Goal: Task Accomplishment & Management: Complete application form

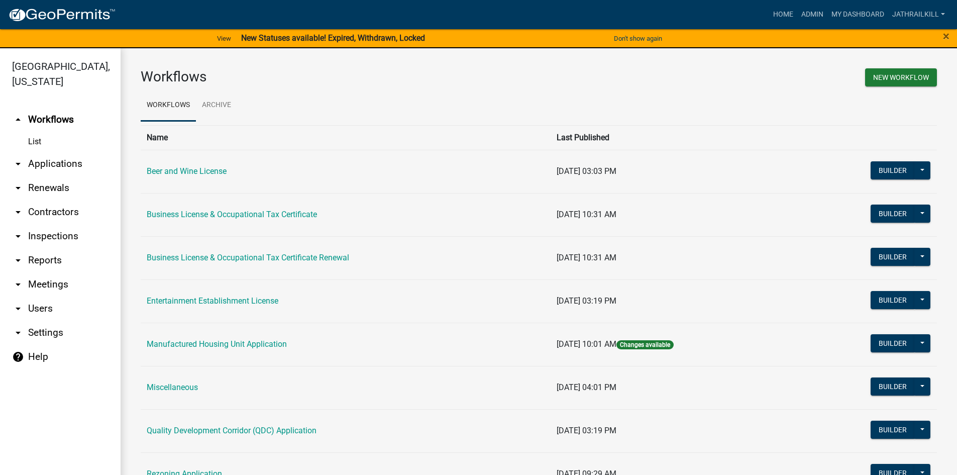
click at [194, 209] on td "Business License & Occupational Tax Certificate" at bounding box center [346, 214] width 410 height 43
click at [202, 220] on td "Business License & Occupational Tax Certificate" at bounding box center [346, 214] width 410 height 43
click at [201, 212] on link "Business License & Occupational Tax Certificate" at bounding box center [232, 214] width 170 height 10
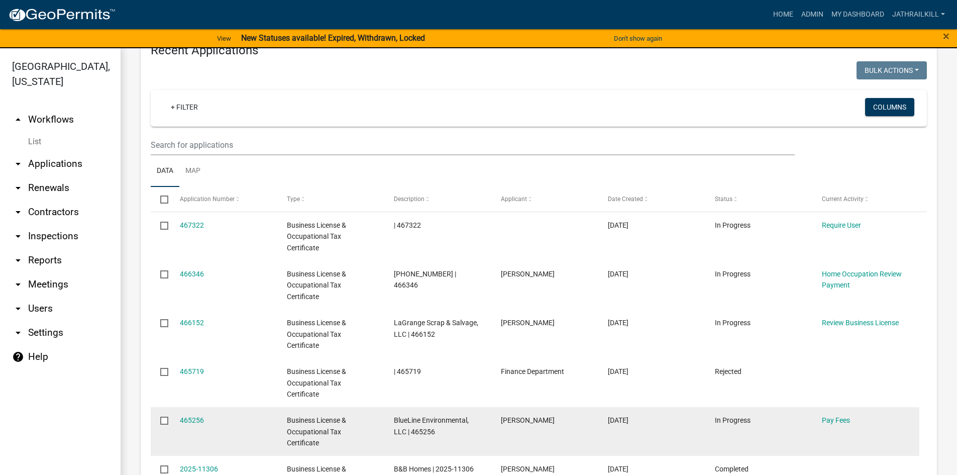
scroll to position [552, 0]
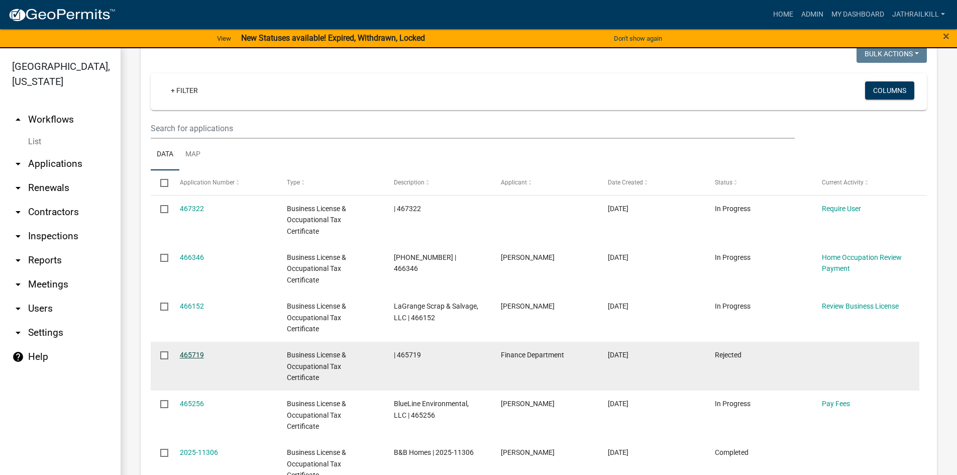
click at [191, 351] on link "465719" at bounding box center [192, 355] width 24 height 8
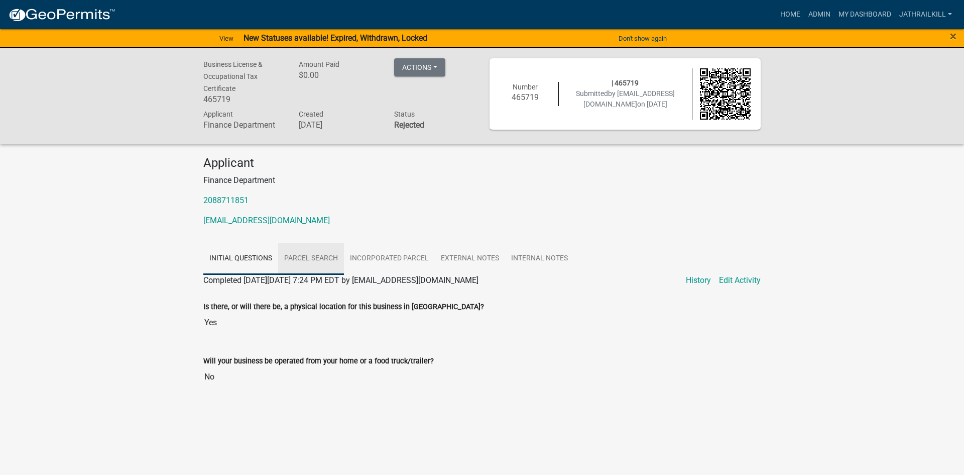
click at [323, 258] on link "Parcel search" at bounding box center [311, 259] width 66 height 32
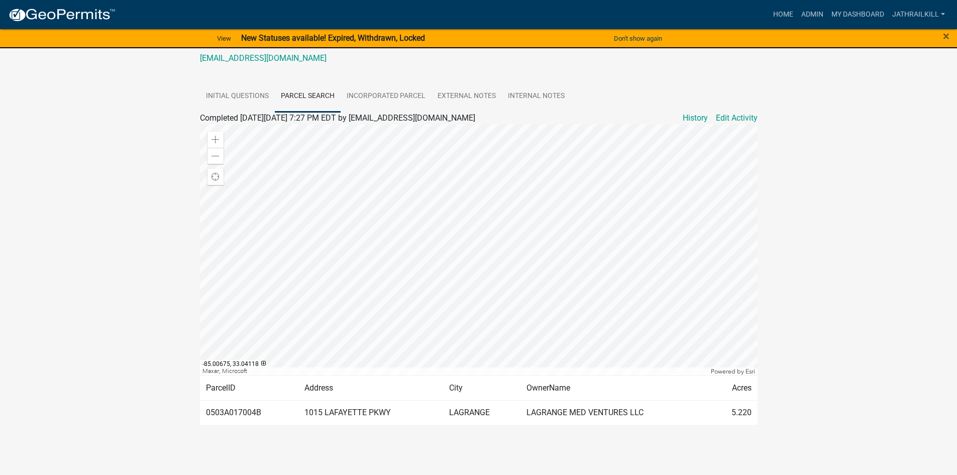
scroll to position [112, 0]
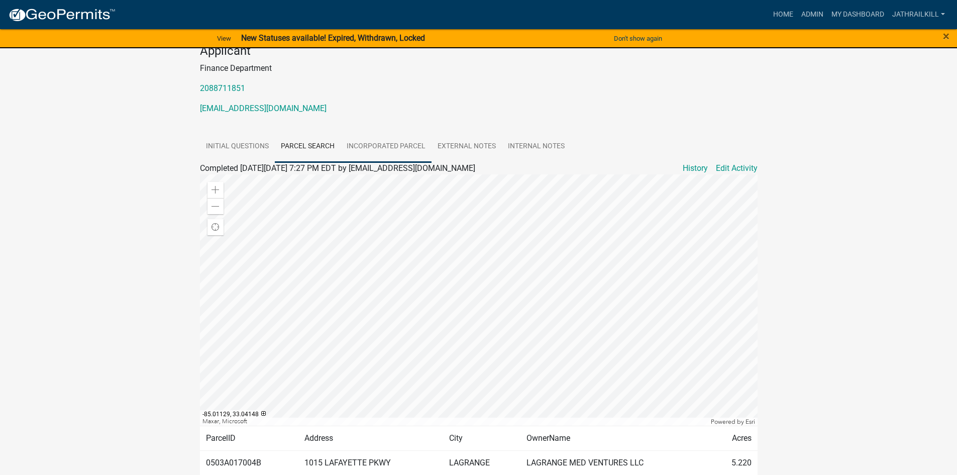
click at [366, 148] on link "Incorporated Parcel" at bounding box center [386, 147] width 91 height 32
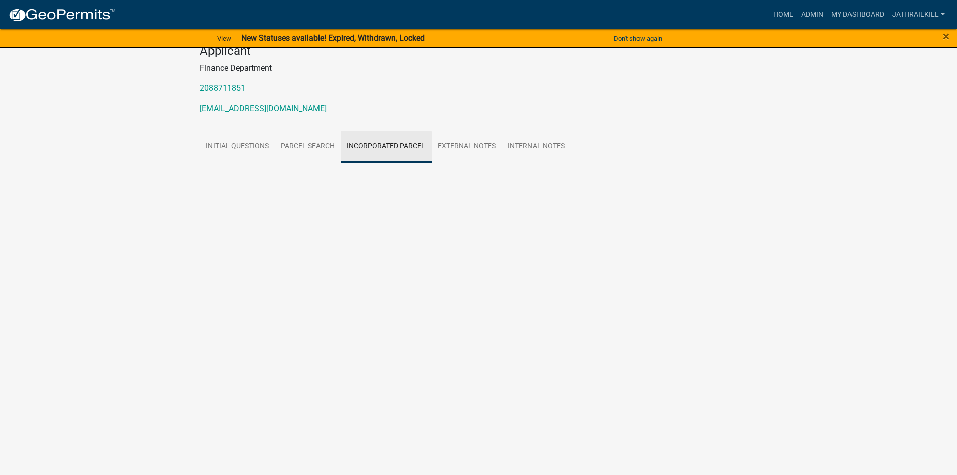
scroll to position [0, 0]
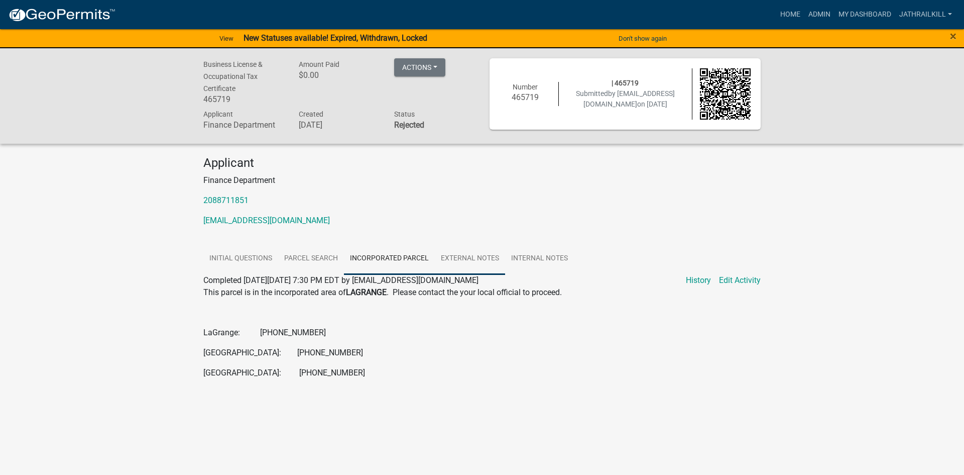
click at [467, 269] on link "External Notes" at bounding box center [470, 259] width 70 height 32
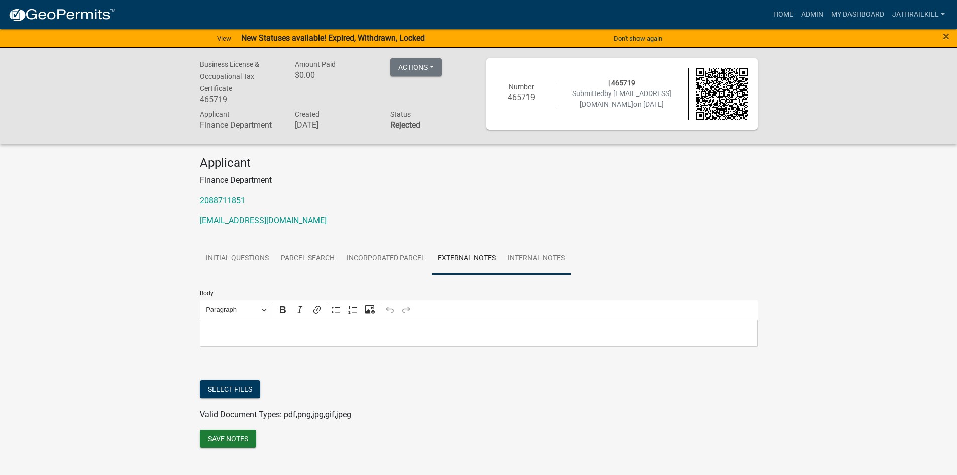
click at [511, 260] on link "Internal Notes" at bounding box center [536, 259] width 69 height 32
click at [293, 277] on form "Body Rich Text Editor Paragraph Bold Italic Link Bulleted List Numbered List Up…" at bounding box center [479, 310] width 558 height 72
click at [297, 270] on link "Parcel search" at bounding box center [308, 259] width 66 height 32
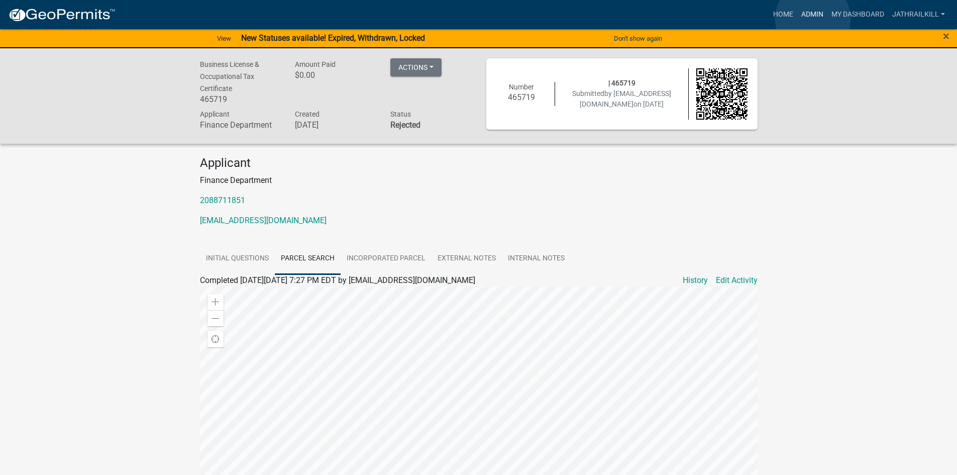
click at [763, 19] on link "Admin" at bounding box center [812, 14] width 30 height 19
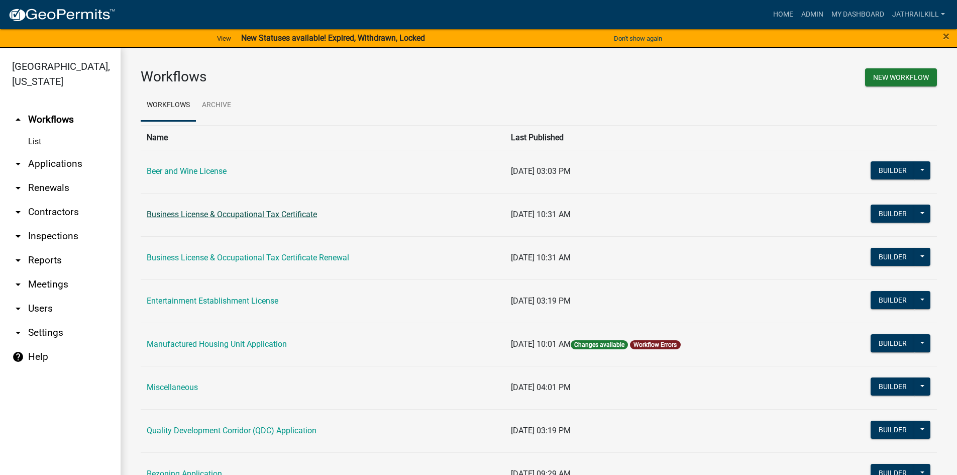
click at [225, 218] on link "Business License & Occupational Tax Certificate" at bounding box center [232, 214] width 170 height 10
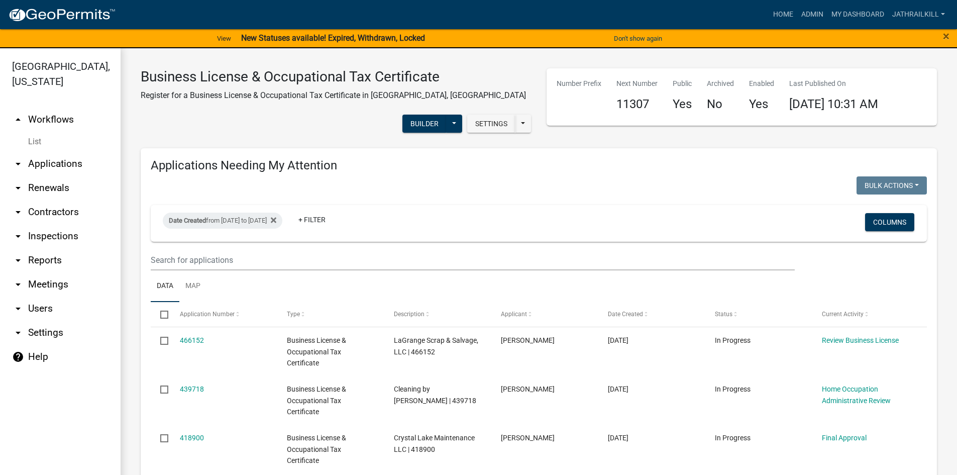
click at [39, 107] on link "arrow_drop_up Workflows" at bounding box center [60, 119] width 121 height 24
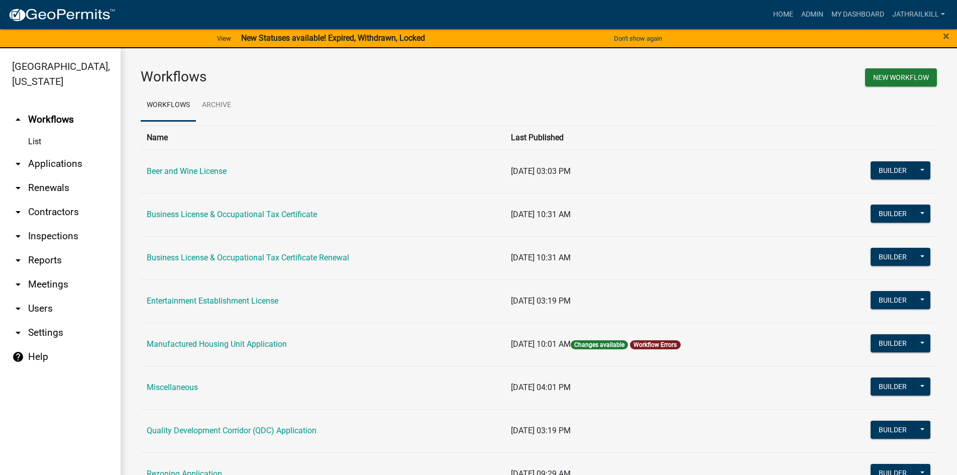
click at [77, 157] on link "arrow_drop_down Applications" at bounding box center [60, 164] width 121 height 24
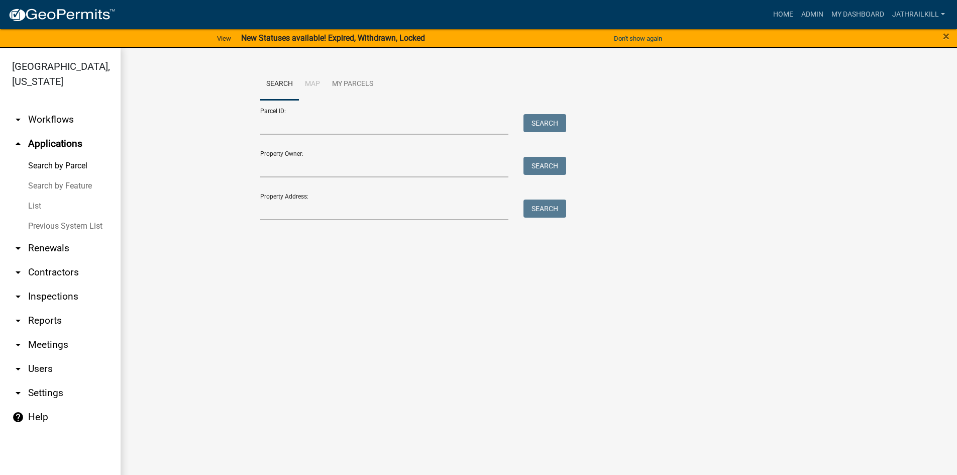
click at [326, 235] on div "Search Map My Parcels Parcel ID: Search Property Owner: Search Property Address…" at bounding box center [539, 148] width 836 height 201
click at [329, 218] on input "Property Address:" at bounding box center [384, 209] width 249 height 21
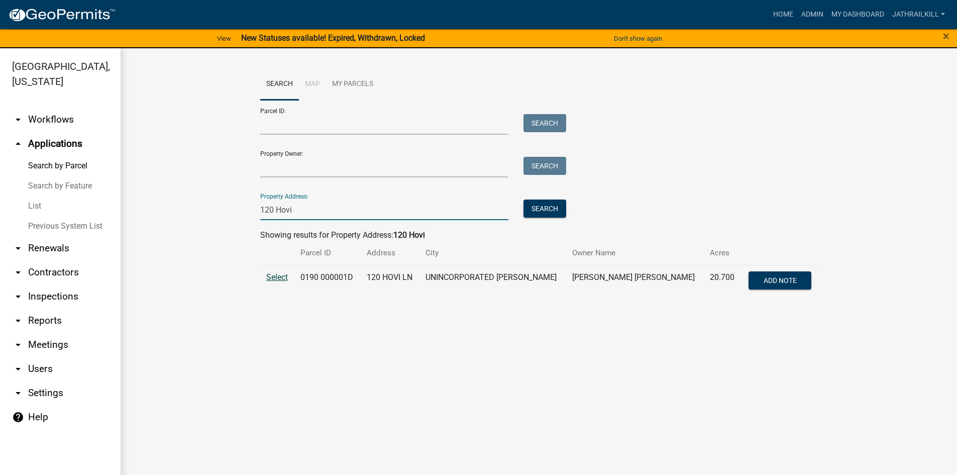
type input "120 Hovi"
click at [277, 275] on span "Select" at bounding box center [277, 277] width 22 height 10
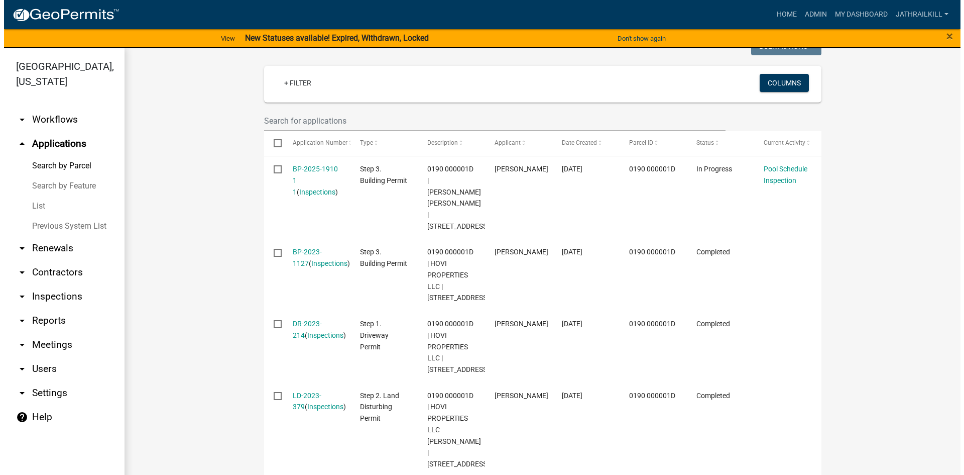
scroll to position [251, 0]
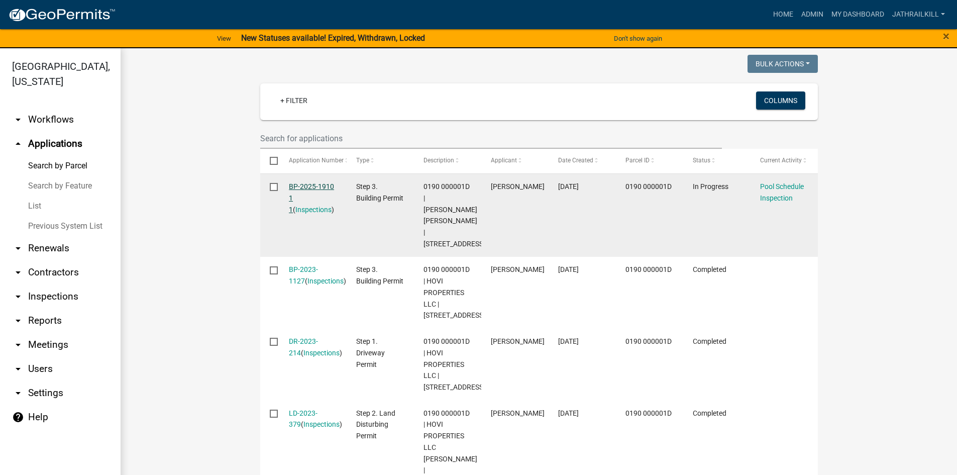
click at [306, 185] on link "BP-2025-1910 1 1" at bounding box center [311, 197] width 45 height 31
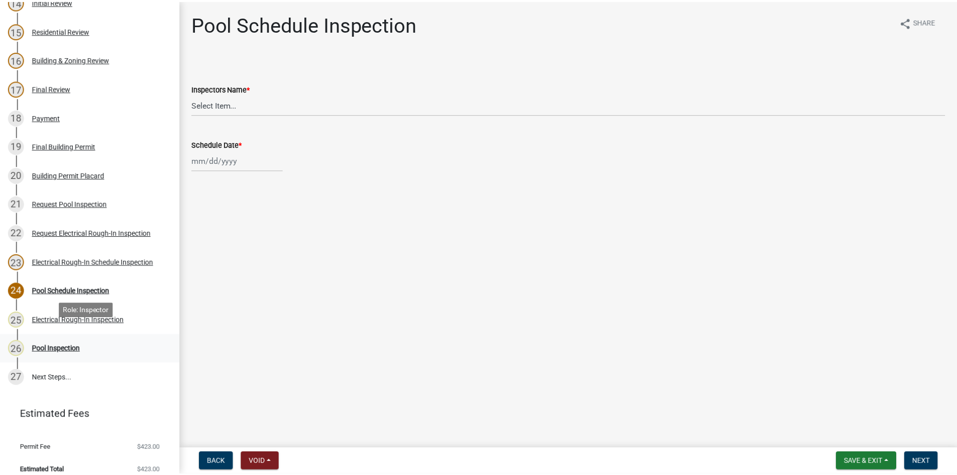
scroll to position [539, 0]
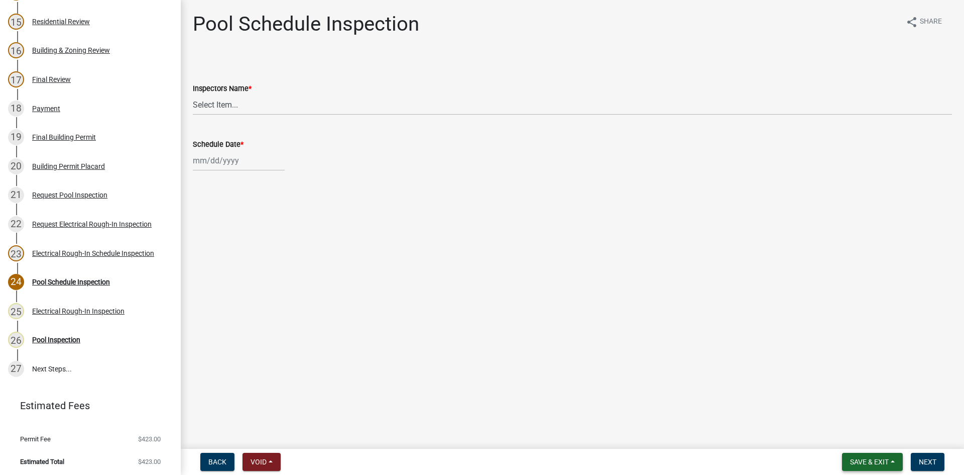
drag, startPoint x: 890, startPoint y: 461, endPoint x: 885, endPoint y: 457, distance: 6.1
click at [763, 366] on button "Save & Exit" at bounding box center [872, 462] width 61 height 18
drag, startPoint x: 852, startPoint y: 428, endPoint x: 828, endPoint y: 421, distance: 24.6
click at [763, 366] on button "Save & Exit" at bounding box center [863, 435] width 80 height 24
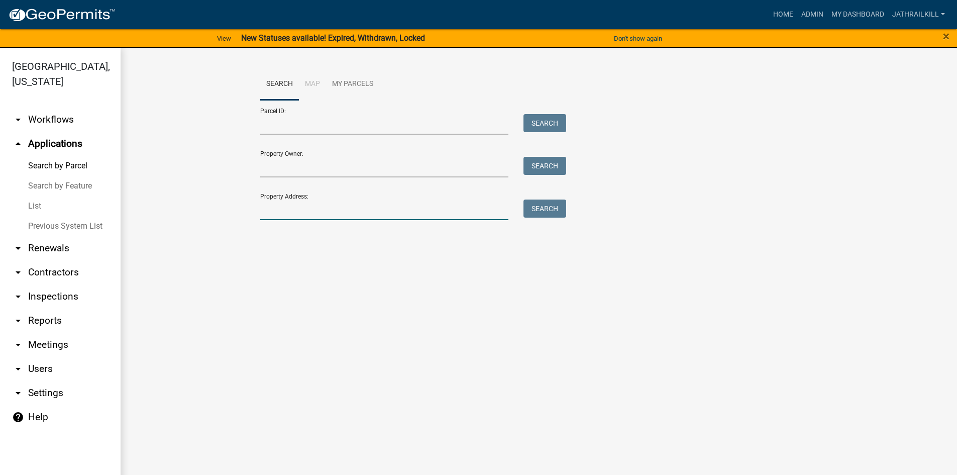
click at [312, 210] on input "Property Address:" at bounding box center [384, 209] width 249 height 21
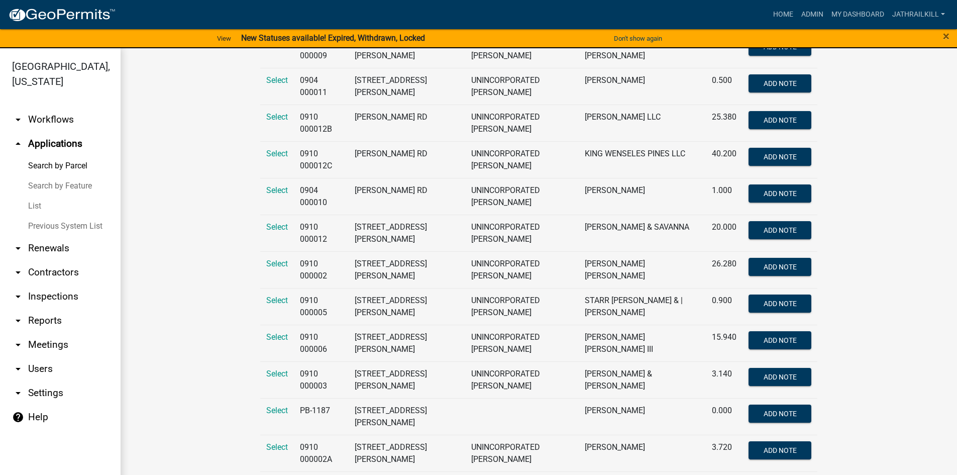
scroll to position [251, 0]
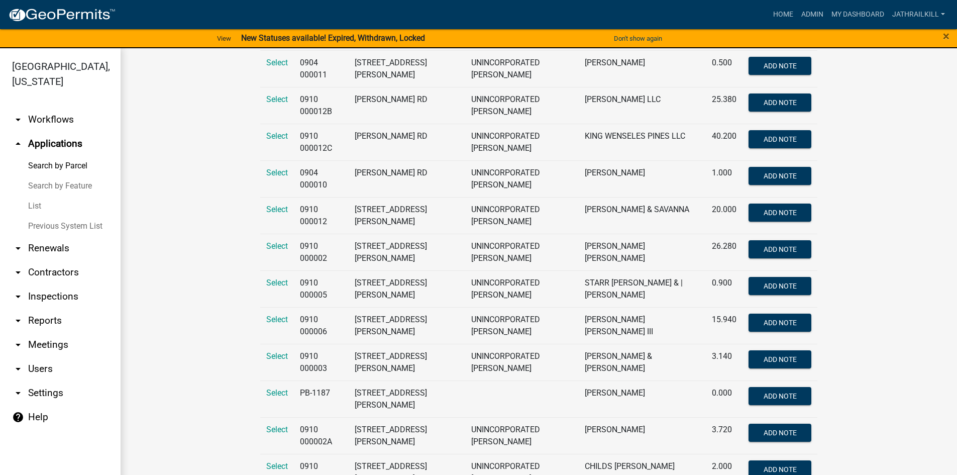
type input "[PERSON_NAME]"
click at [37, 108] on link "arrow_drop_down Workflows" at bounding box center [60, 119] width 121 height 24
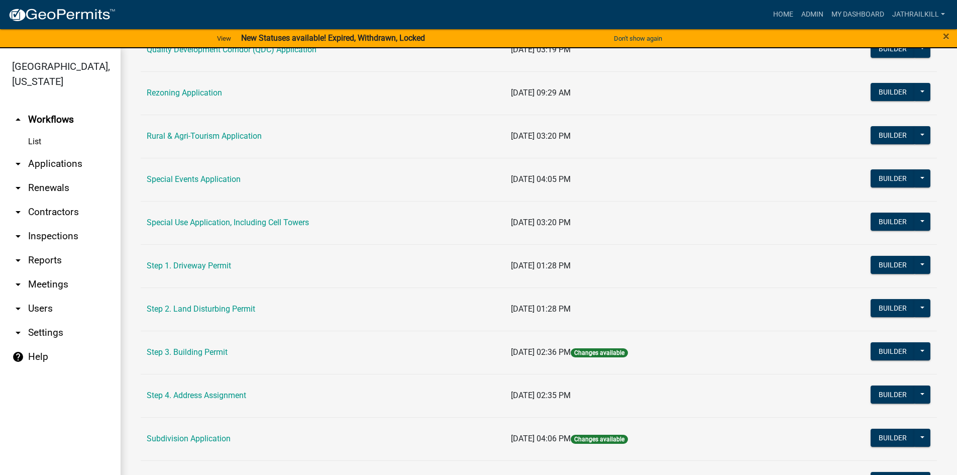
scroll to position [469, 0]
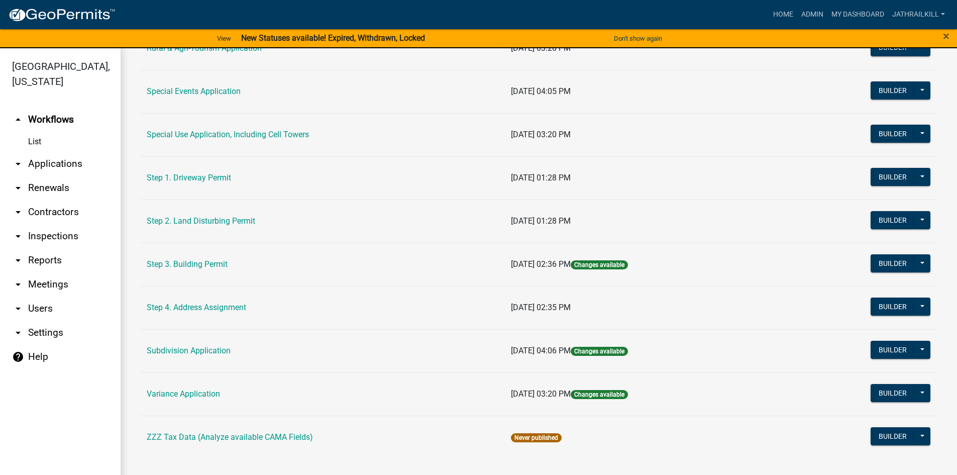
click at [203, 271] on td "Step 3. Building Permit" at bounding box center [323, 264] width 364 height 43
click at [200, 263] on link "Step 3. Building Permit" at bounding box center [187, 264] width 81 height 10
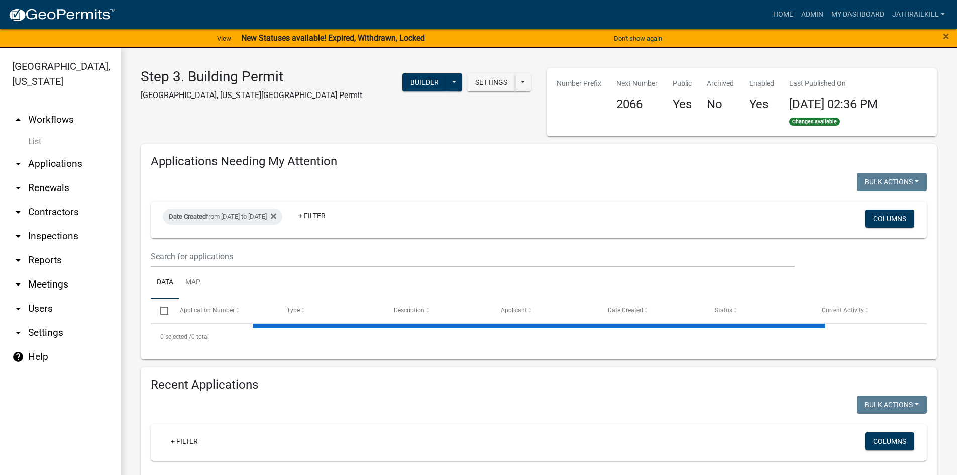
select select "2: 50"
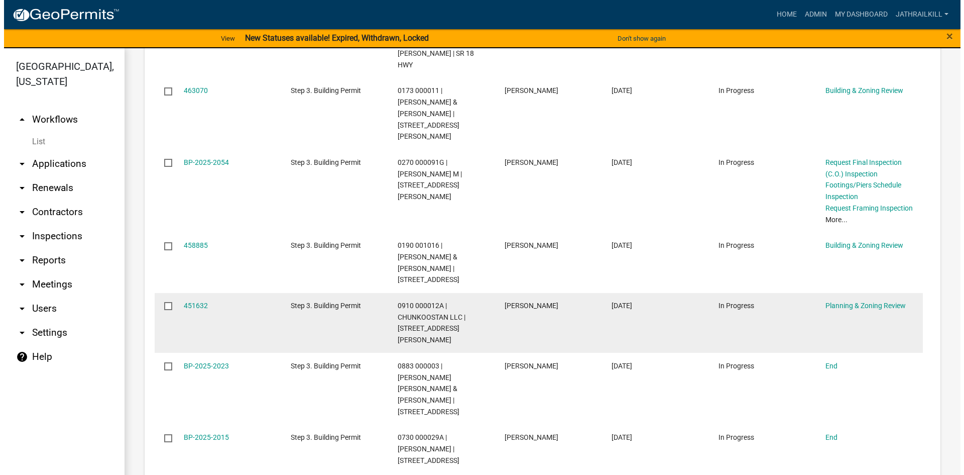
scroll to position [552, 0]
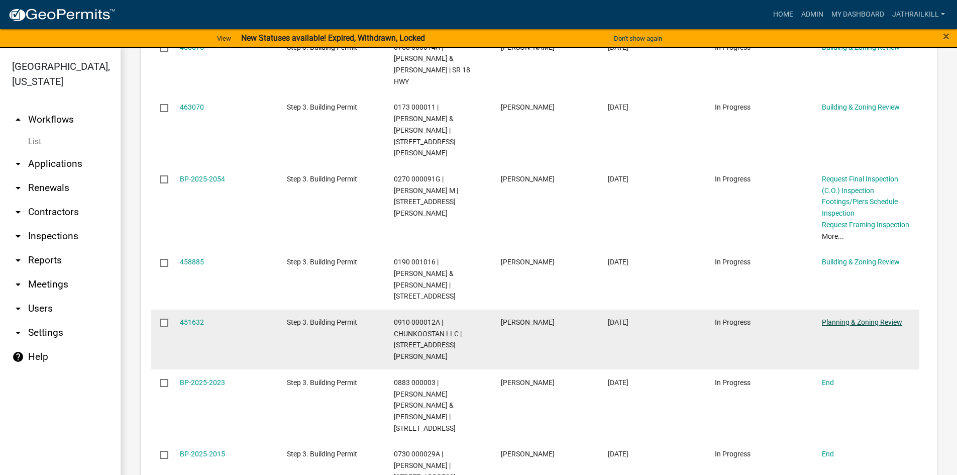
click at [763, 318] on link "Planning & Zoning Review" at bounding box center [862, 322] width 80 height 8
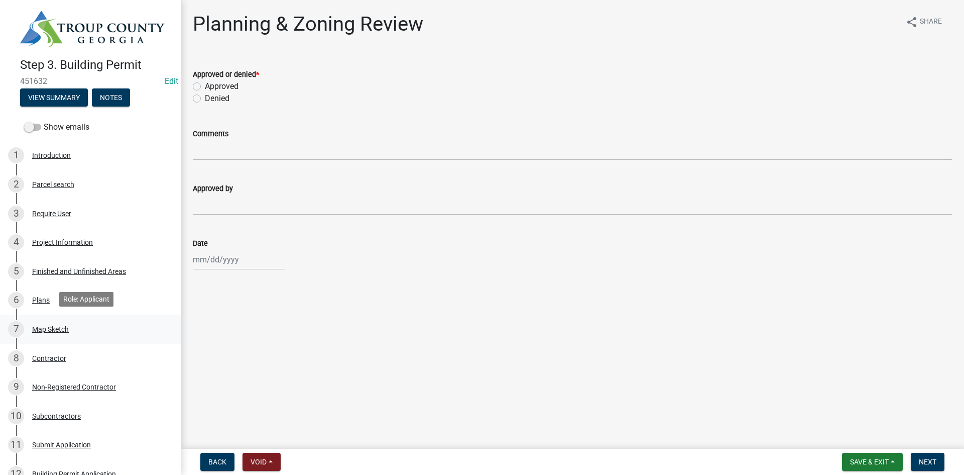
click at [39, 333] on div "7 Map Sketch" at bounding box center [86, 329] width 157 height 16
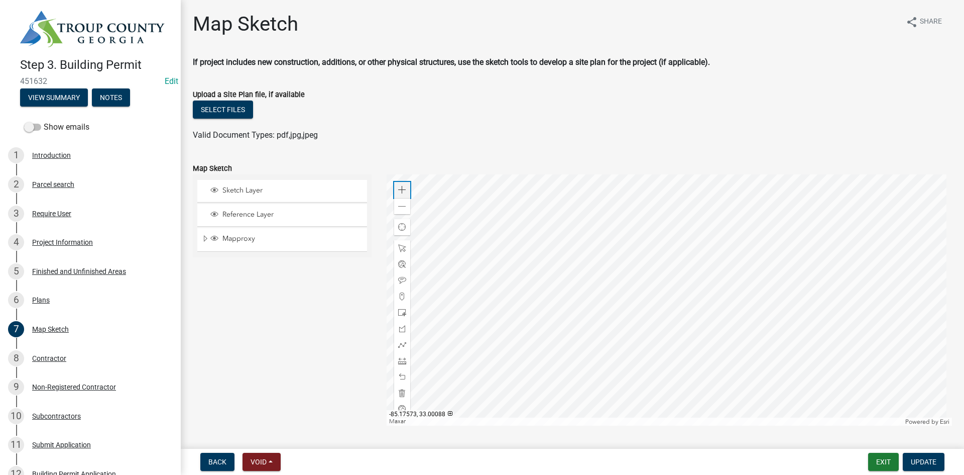
click at [404, 189] on div "Zoom in" at bounding box center [402, 190] width 16 height 16
click at [404, 189] on span at bounding box center [402, 190] width 8 height 8
click at [631, 280] on div at bounding box center [670, 299] width 566 height 251
click at [406, 203] on div "Zoom out" at bounding box center [402, 206] width 16 height 16
click at [404, 209] on div "Zoom out" at bounding box center [402, 206] width 16 height 16
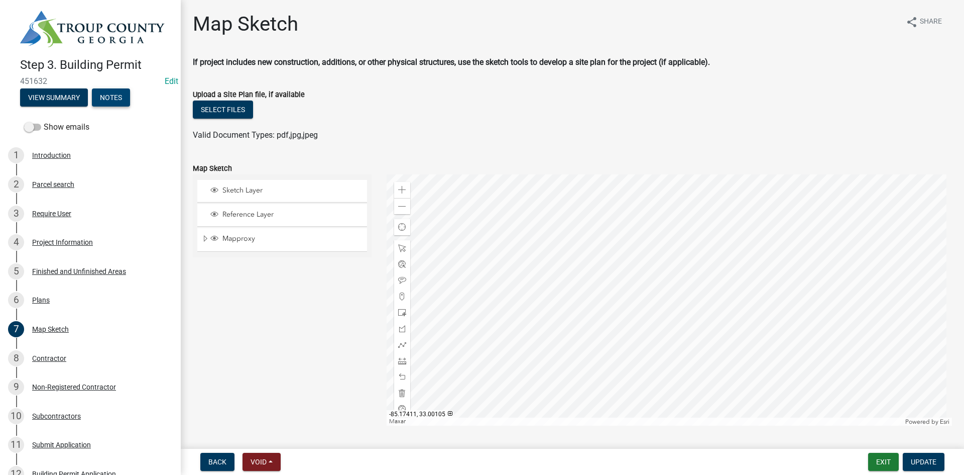
click at [109, 92] on button "Notes" at bounding box center [111, 97] width 38 height 18
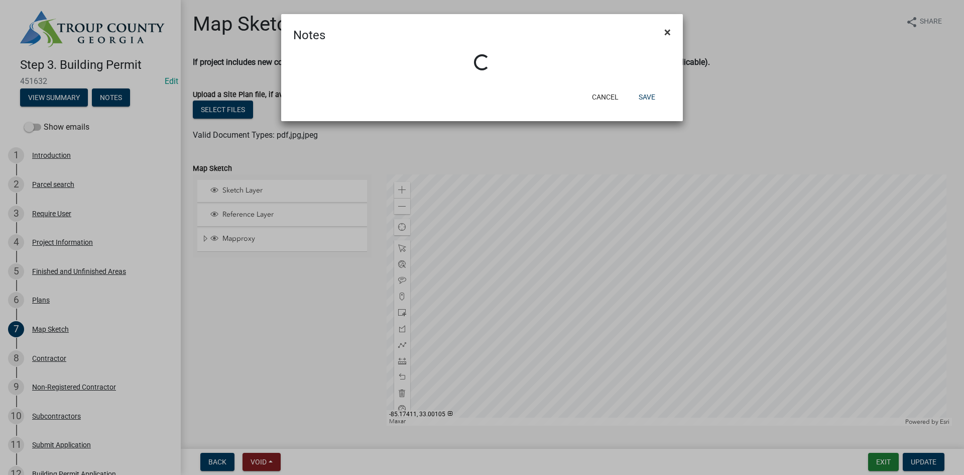
click at [670, 29] on span "×" at bounding box center [667, 32] width 7 height 14
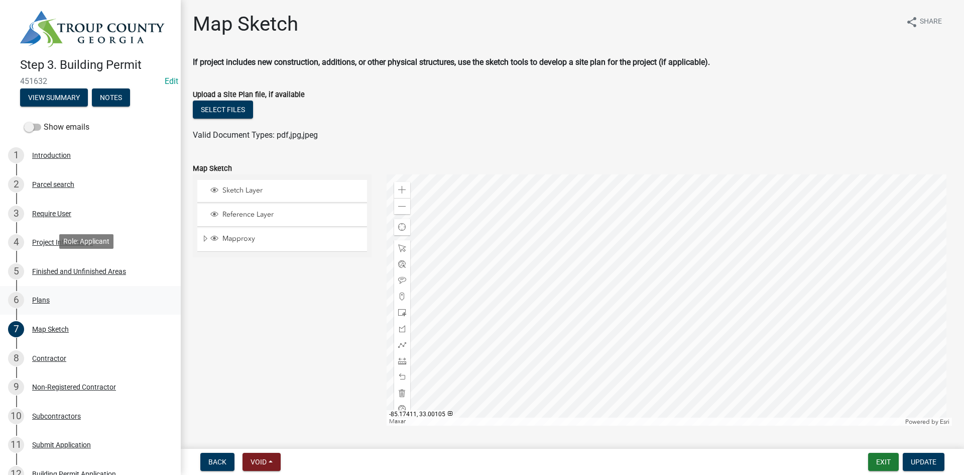
click at [61, 301] on div "6 Plans" at bounding box center [86, 300] width 157 height 16
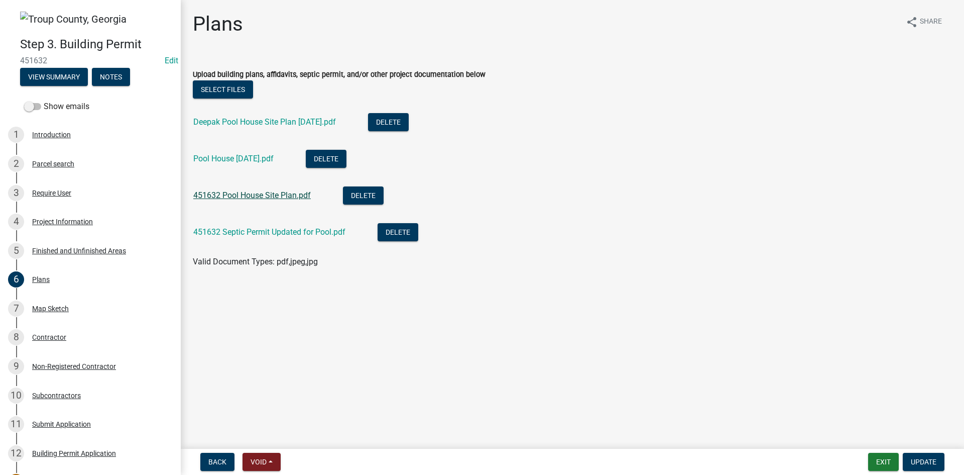
click at [270, 192] on link "451632 Pool House Site Plan.pdf" at bounding box center [252, 195] width 118 height 10
click at [72, 312] on div "7 Map Sketch" at bounding box center [86, 308] width 157 height 16
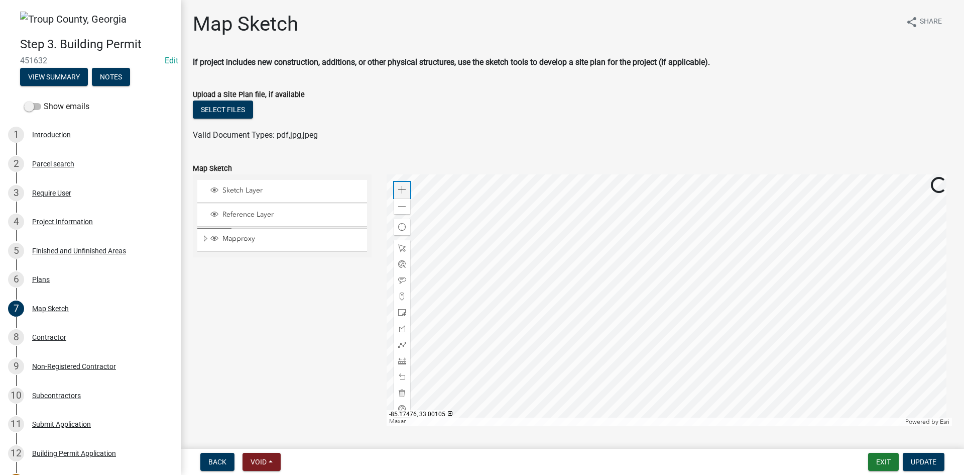
click at [405, 187] on div "Zoom in" at bounding box center [402, 190] width 16 height 16
click at [720, 201] on div at bounding box center [670, 299] width 566 height 251
click at [735, 284] on div at bounding box center [670, 299] width 566 height 251
click at [403, 214] on div at bounding box center [670, 299] width 566 height 251
click at [404, 210] on div "Zoom out" at bounding box center [402, 206] width 16 height 16
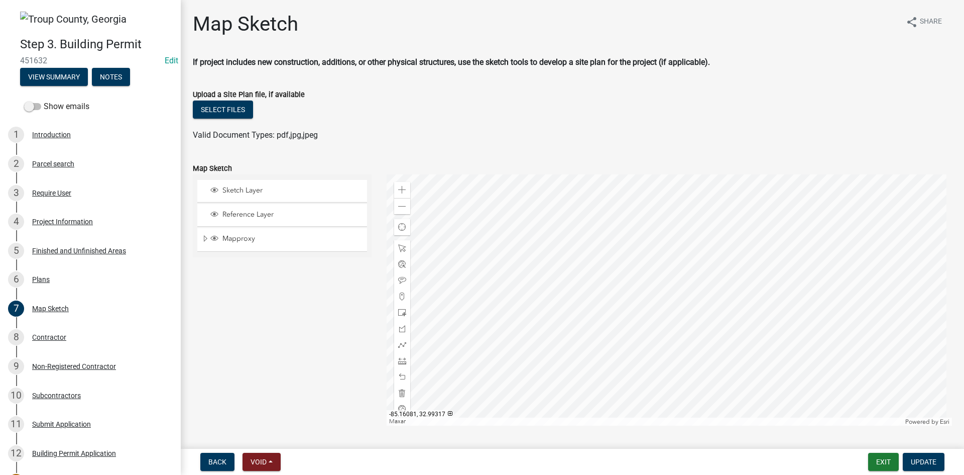
click at [744, 322] on div at bounding box center [670, 299] width 566 height 251
click at [715, 322] on div at bounding box center [670, 299] width 566 height 251
click at [400, 190] on span at bounding box center [402, 190] width 8 height 8
click at [586, 359] on div at bounding box center [670, 299] width 566 height 251
click at [112, 262] on link "5 Finished and Unfinished Areas" at bounding box center [90, 250] width 181 height 29
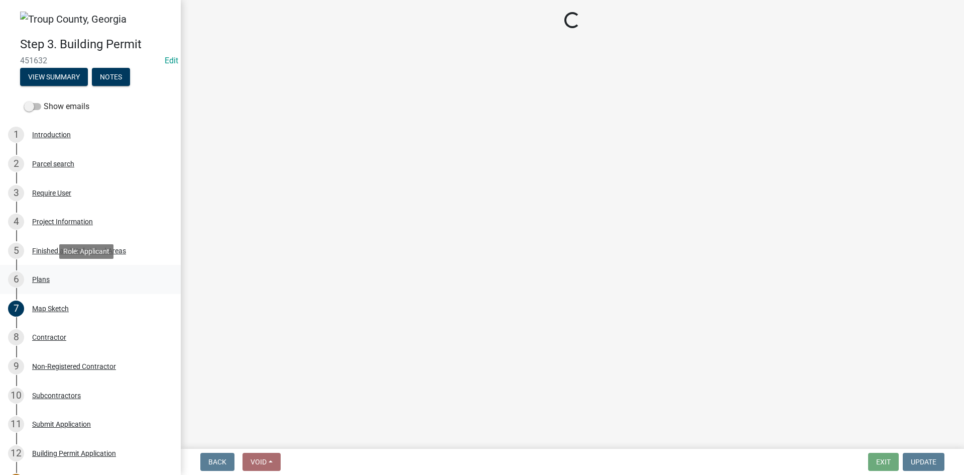
click at [105, 275] on div "6 Plans" at bounding box center [86, 279] width 157 height 16
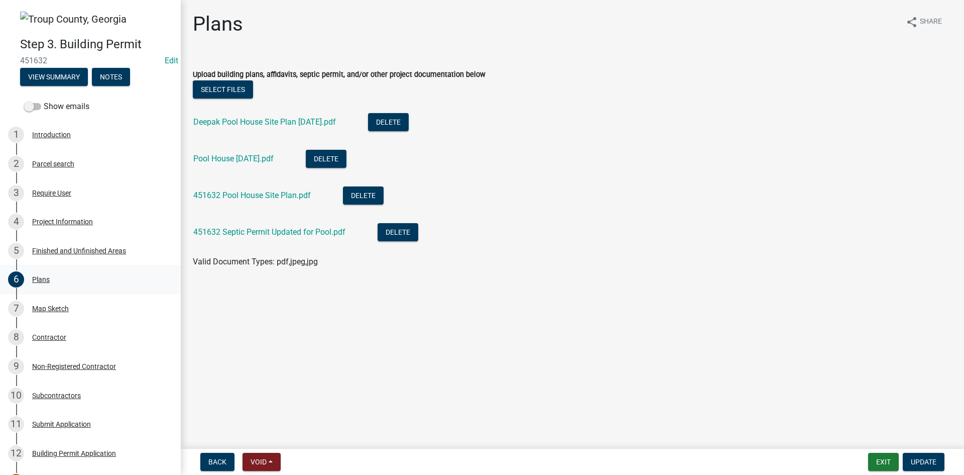
click at [144, 280] on div "6 Plans" at bounding box center [86, 279] width 157 height 16
click at [282, 118] on link "Deepak Pool House Site Plan [DATE].pdf" at bounding box center [264, 122] width 143 height 10
click at [251, 195] on link "451632 Pool House Site Plan.pdf" at bounding box center [252, 195] width 118 height 10
click at [90, 312] on div "7 Map Sketch" at bounding box center [86, 308] width 157 height 16
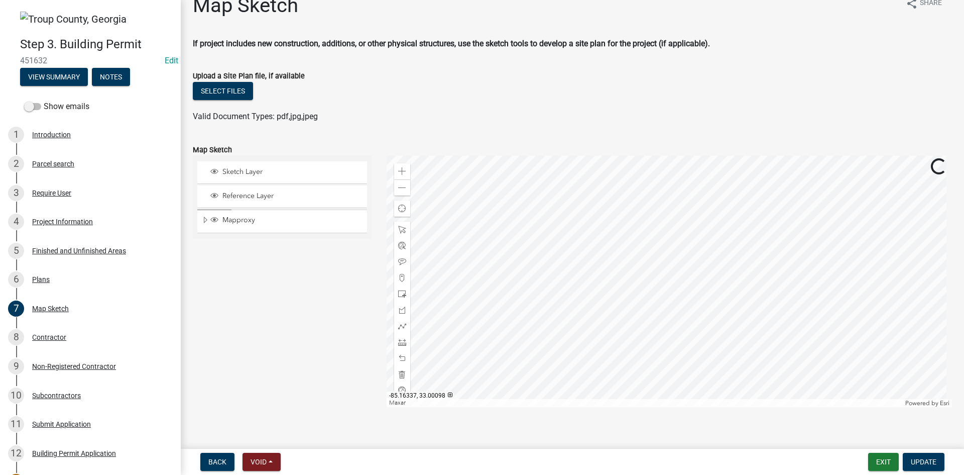
scroll to position [29, 0]
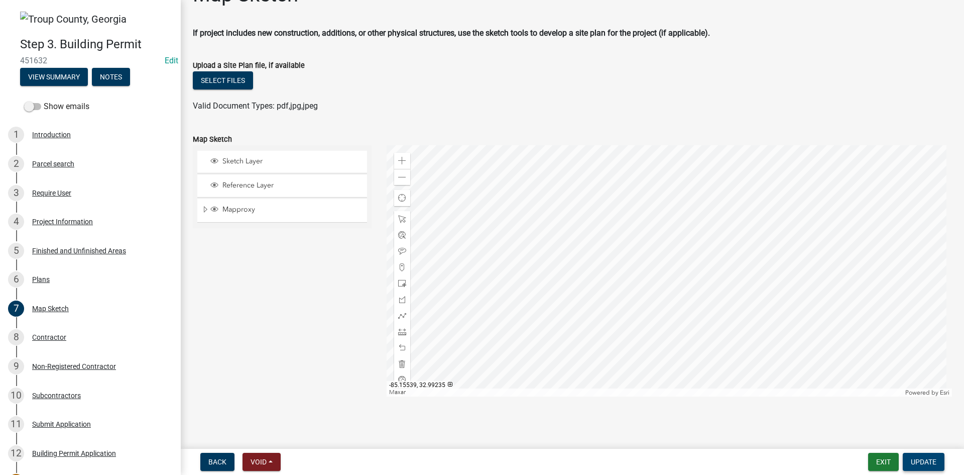
click at [763, 366] on button "Update" at bounding box center [924, 462] width 42 height 18
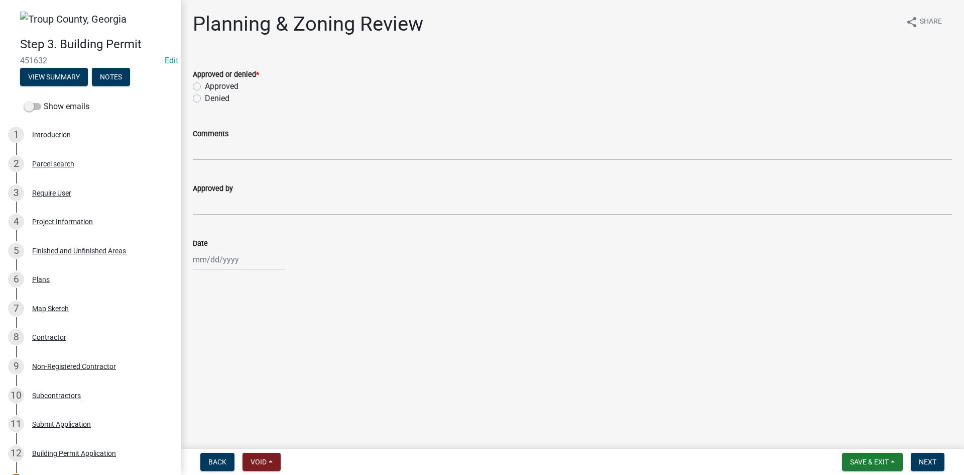
click at [202, 87] on div "Approved" at bounding box center [572, 86] width 759 height 12
drag, startPoint x: 200, startPoint y: 88, endPoint x: 190, endPoint y: 98, distance: 14.2
click at [205, 87] on label "Approved" at bounding box center [222, 86] width 34 height 12
click at [205, 87] on input "Approved" at bounding box center [208, 83] width 7 height 7
radio input "true"
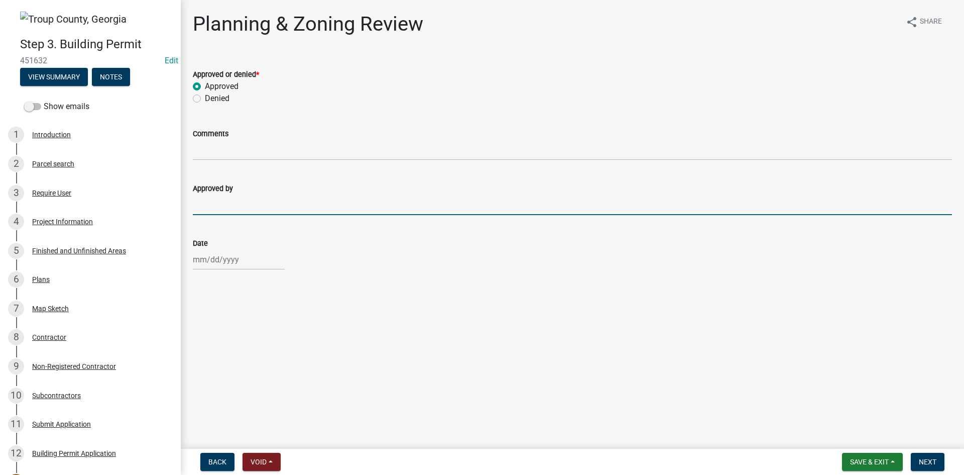
click at [212, 212] on input "Approved by" at bounding box center [572, 204] width 759 height 21
type input "[PERSON_NAME]"
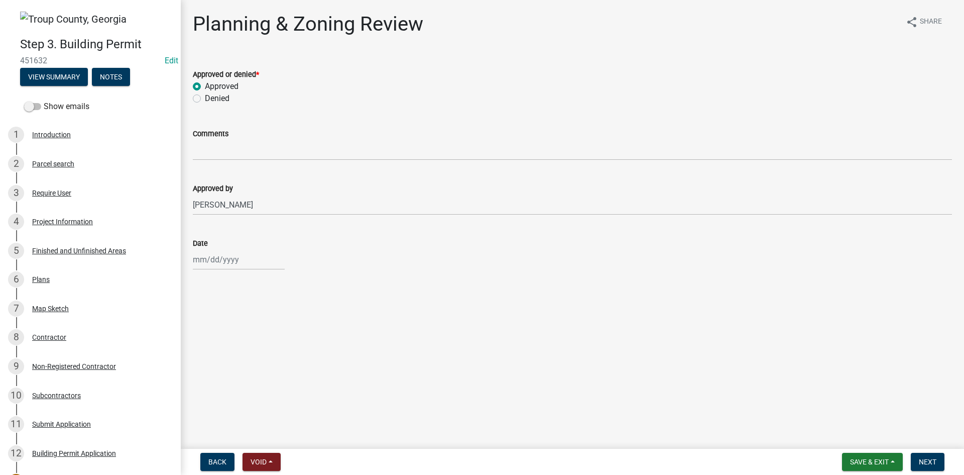
click at [213, 272] on wm-data-entity-input "Date" at bounding box center [572, 251] width 759 height 56
click at [214, 268] on div at bounding box center [239, 259] width 92 height 21
select select "8"
select select "2025"
click at [265, 361] on div "22" at bounding box center [267, 361] width 16 height 16
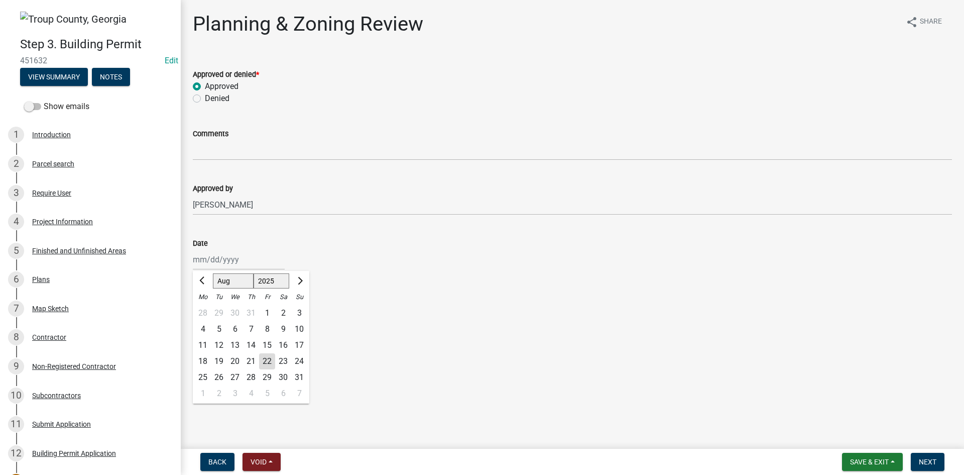
type input "[DATE]"
click at [763, 366] on span "Next" at bounding box center [928, 462] width 18 height 8
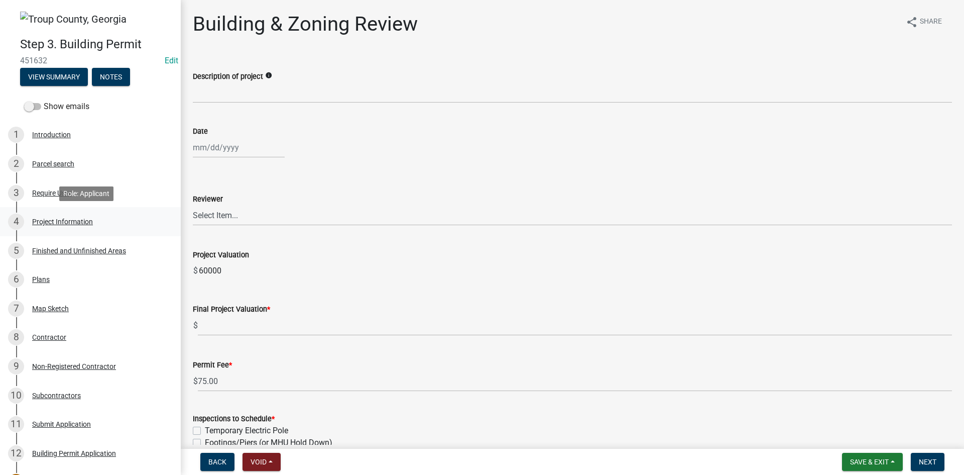
click at [84, 224] on div "Project Information" at bounding box center [62, 221] width 61 height 7
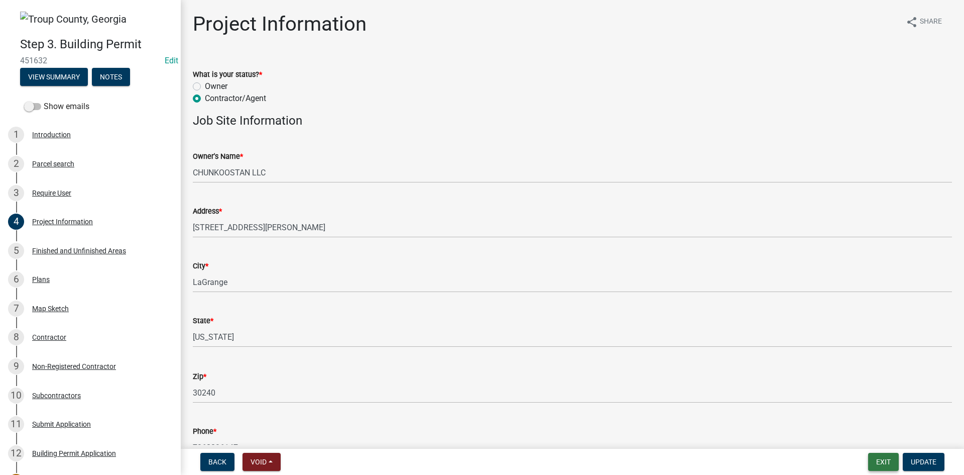
drag, startPoint x: 886, startPoint y: 462, endPoint x: 883, endPoint y: 458, distance: 5.4
click at [763, 366] on button "Exit" at bounding box center [883, 462] width 31 height 18
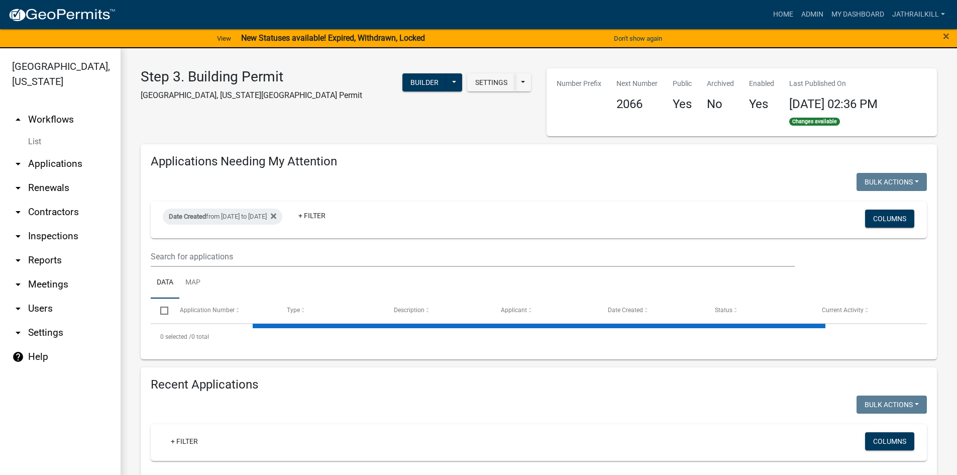
select select "2: 50"
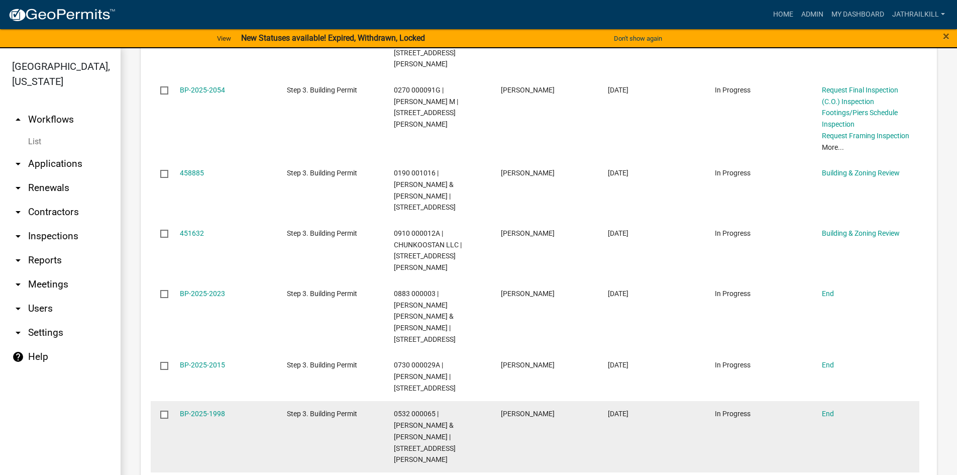
scroll to position [904, 0]
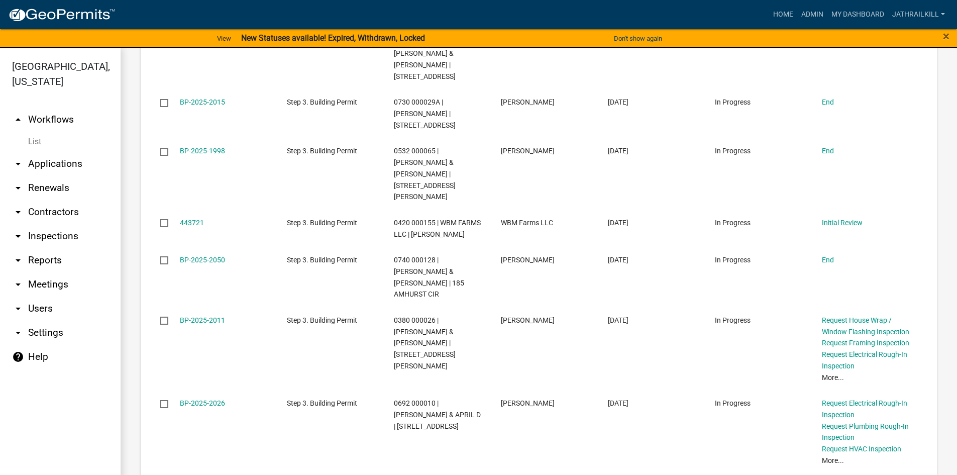
click at [61, 107] on link "arrow_drop_up Workflows" at bounding box center [60, 119] width 121 height 24
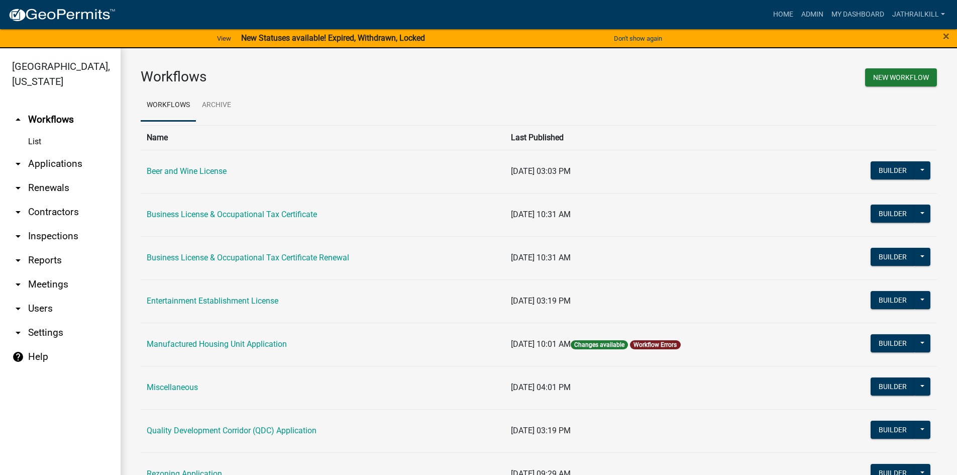
click at [67, 154] on link "arrow_drop_down Applications" at bounding box center [60, 164] width 121 height 24
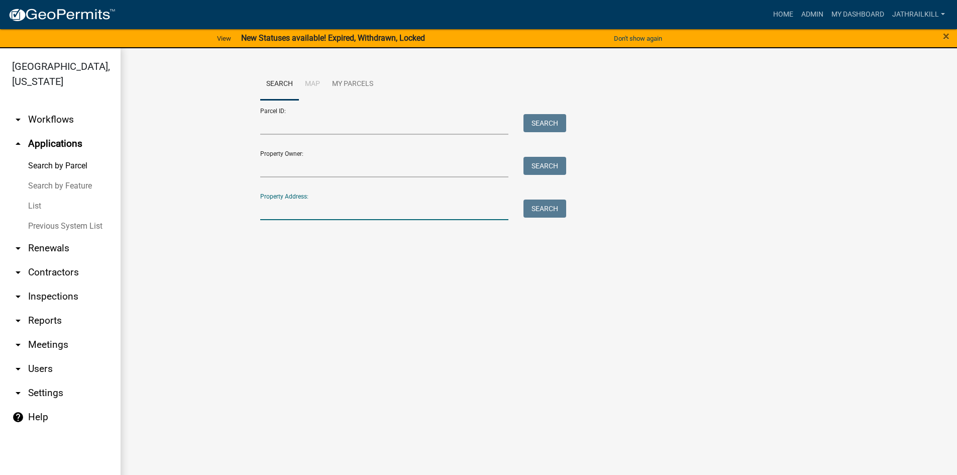
drag, startPoint x: 284, startPoint y: 213, endPoint x: 245, endPoint y: 204, distance: 40.2
click at [284, 213] on input "Property Address:" at bounding box center [384, 209] width 249 height 21
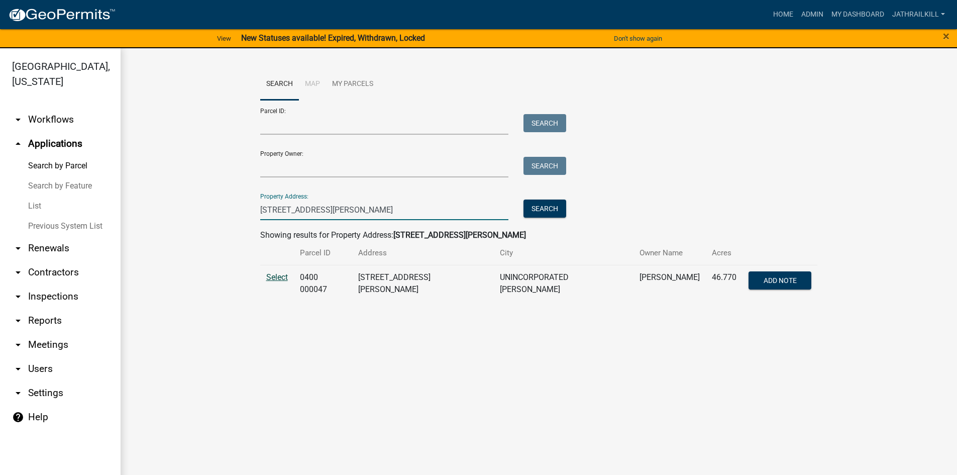
type input "[STREET_ADDRESS][PERSON_NAME]"
click at [285, 273] on span "Select" at bounding box center [277, 277] width 22 height 10
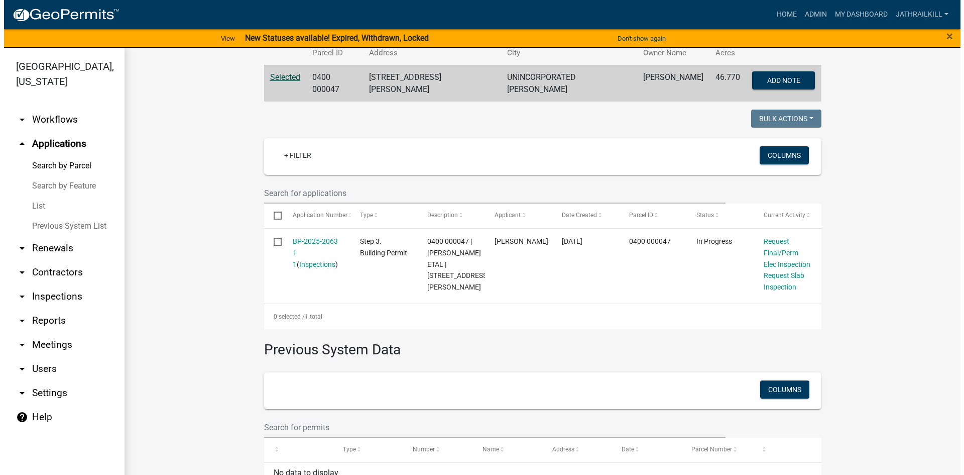
scroll to position [218, 0]
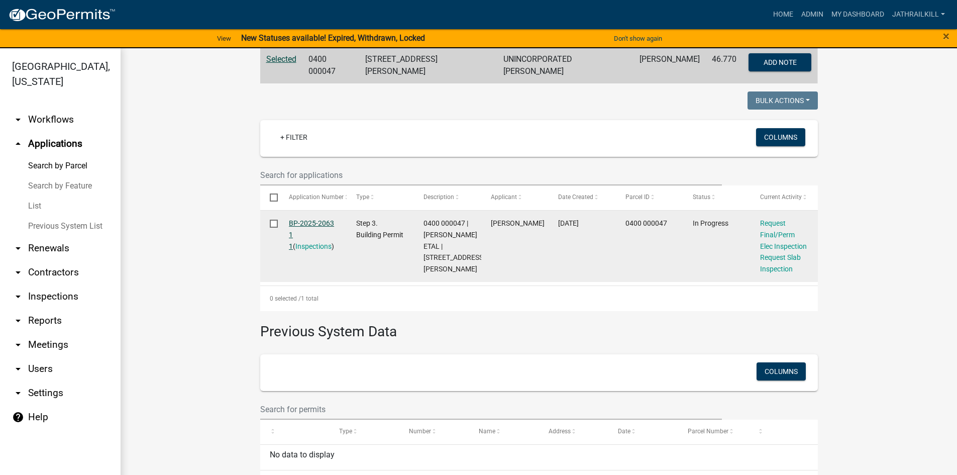
click at [289, 219] on link "BP-2025-2063 1 1" at bounding box center [311, 234] width 45 height 31
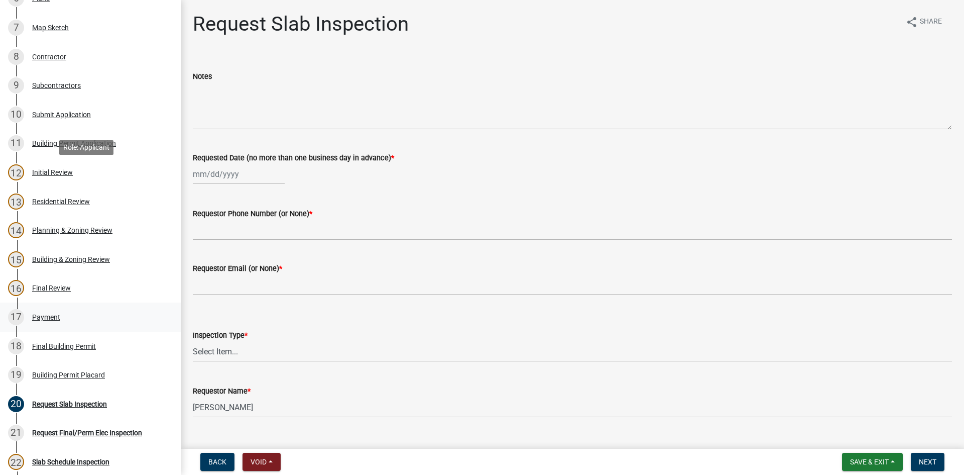
scroll to position [510, 0]
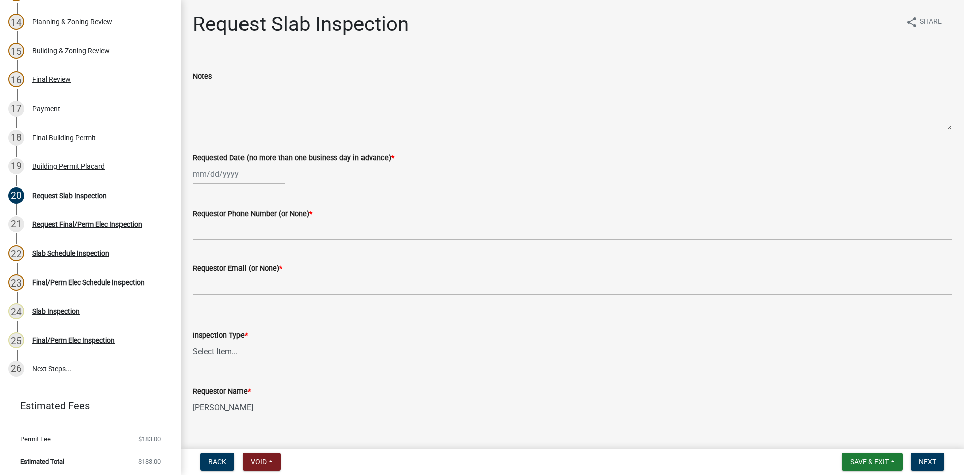
click at [212, 152] on div "Requested Date (no more than one business day in advance) *" at bounding box center [572, 161] width 759 height 47
click at [223, 171] on div at bounding box center [239, 174] width 92 height 21
select select "8"
select select "2025"
click at [268, 276] on div "22" at bounding box center [267, 276] width 16 height 16
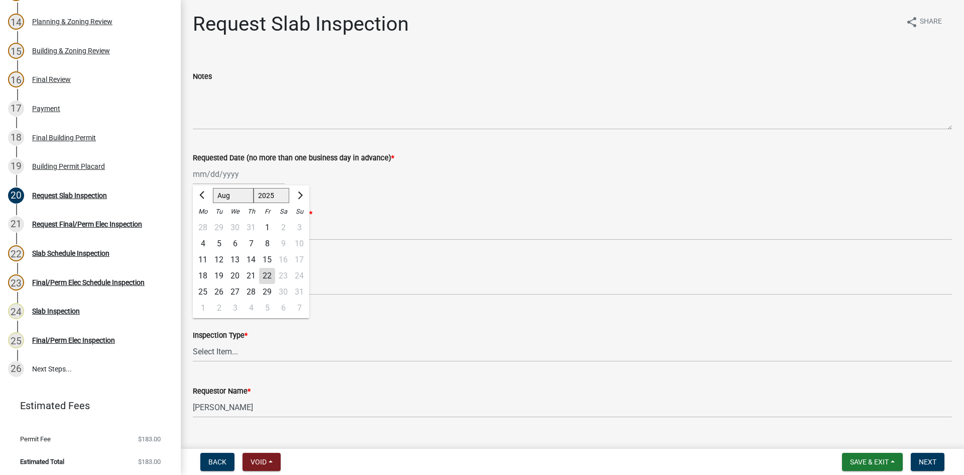
type input "[DATE]"
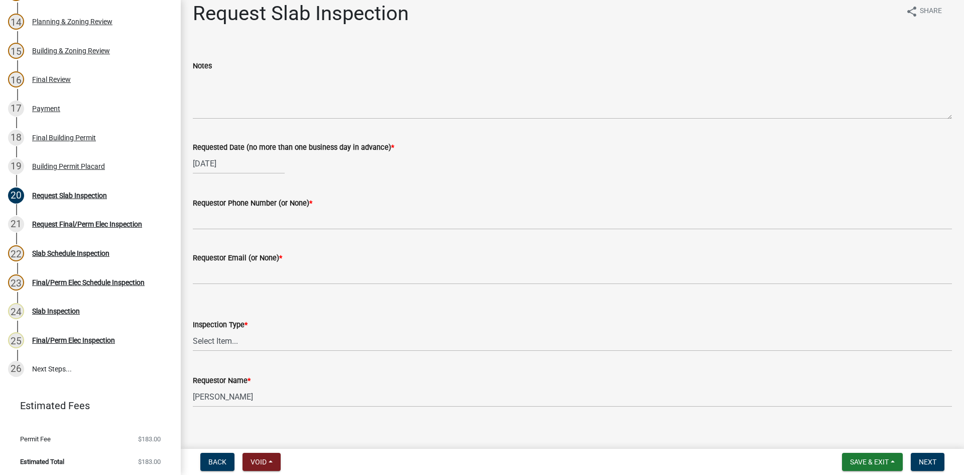
scroll to position [20, 0]
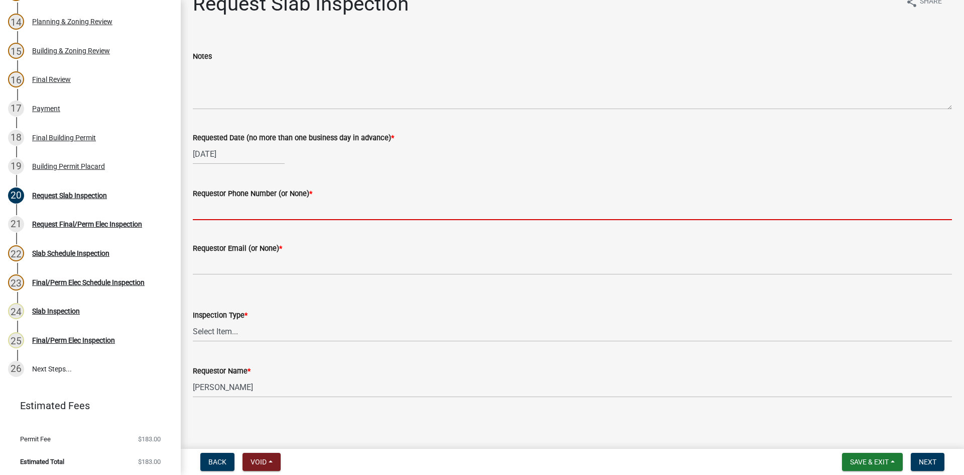
click at [266, 210] on input "Requestor Phone Number (or None) *" at bounding box center [572, 209] width 759 height 21
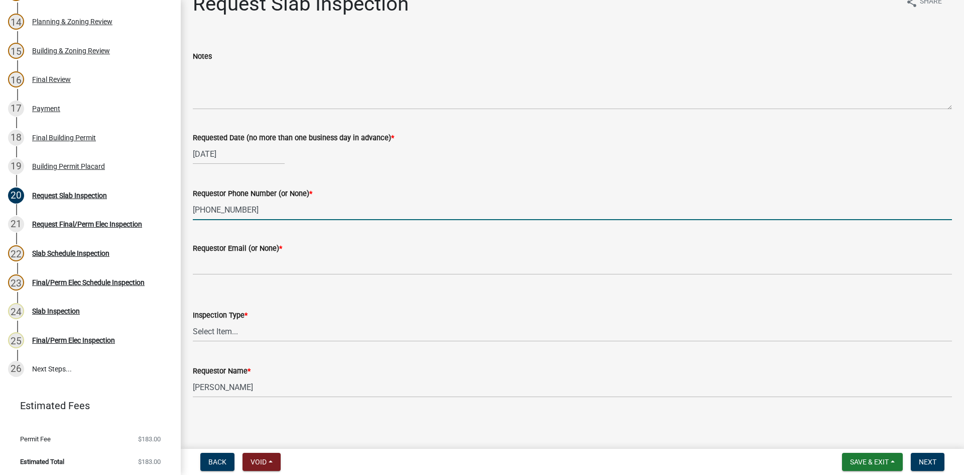
type input "[PHONE_NUMBER]"
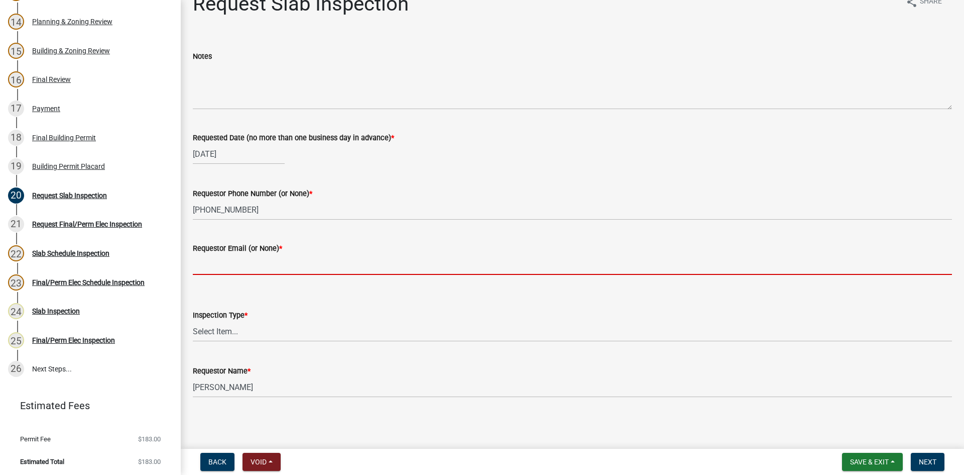
click at [292, 268] on input "Requestor Email (or None) *" at bounding box center [572, 264] width 759 height 21
type input "None"
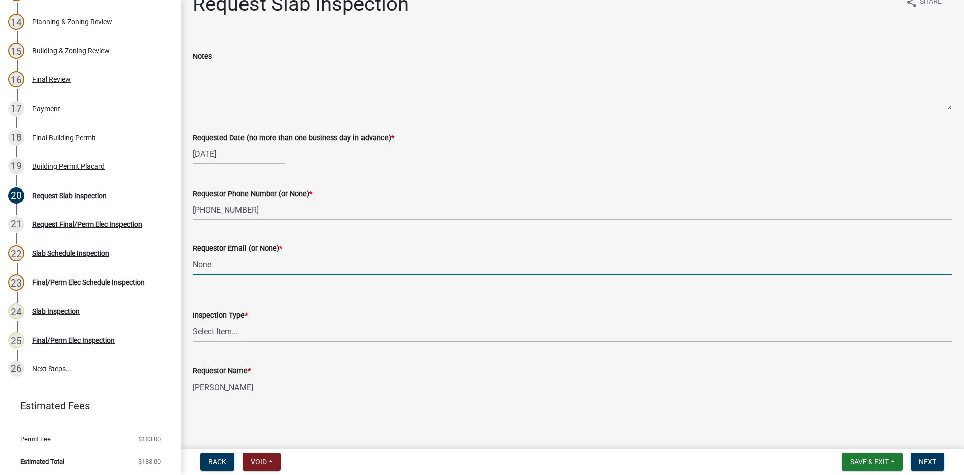
click at [259, 325] on select "Select Item... Slab" at bounding box center [572, 331] width 759 height 21
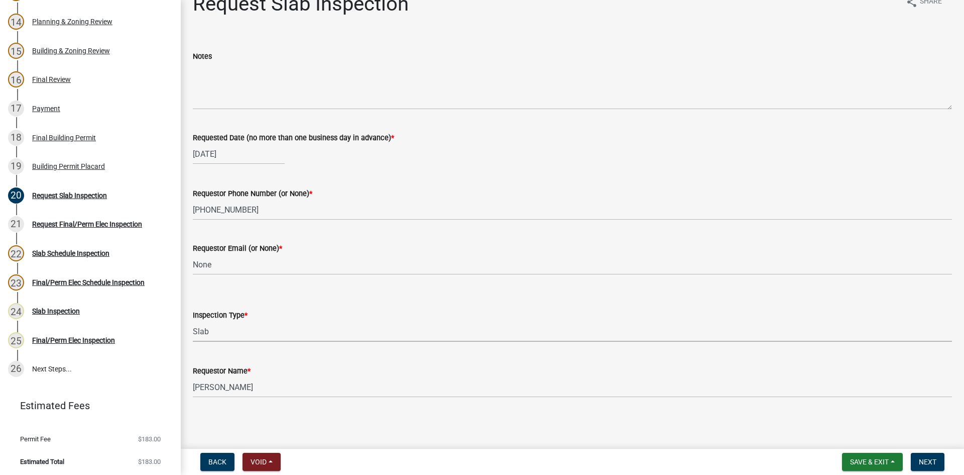
click at [193, 321] on select "Select Item... Slab" at bounding box center [572, 331] width 759 height 21
select select "ab79e0bf-6fbf-48c6-834d-2adc4864fc5e"
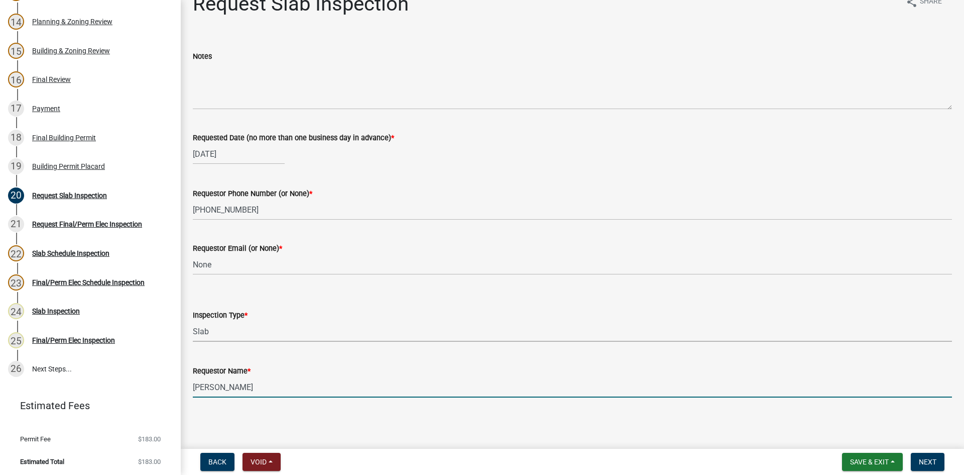
click at [267, 366] on input "[PERSON_NAME]" at bounding box center [572, 387] width 759 height 21
click at [266, 366] on input "[PERSON_NAME]" at bounding box center [572, 387] width 759 height 21
click at [265, 366] on input "[PERSON_NAME]" at bounding box center [572, 387] width 759 height 21
type input "[PERSON_NAME]"
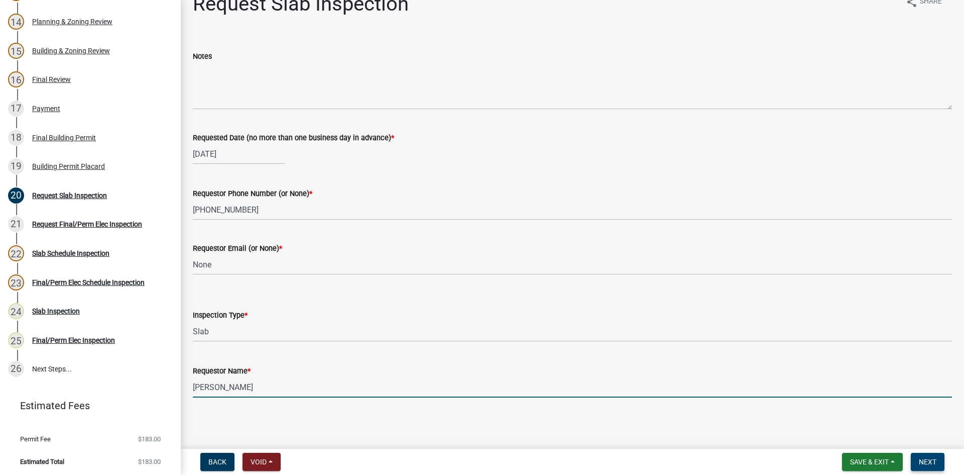
click at [763, 366] on button "Next" at bounding box center [928, 462] width 34 height 18
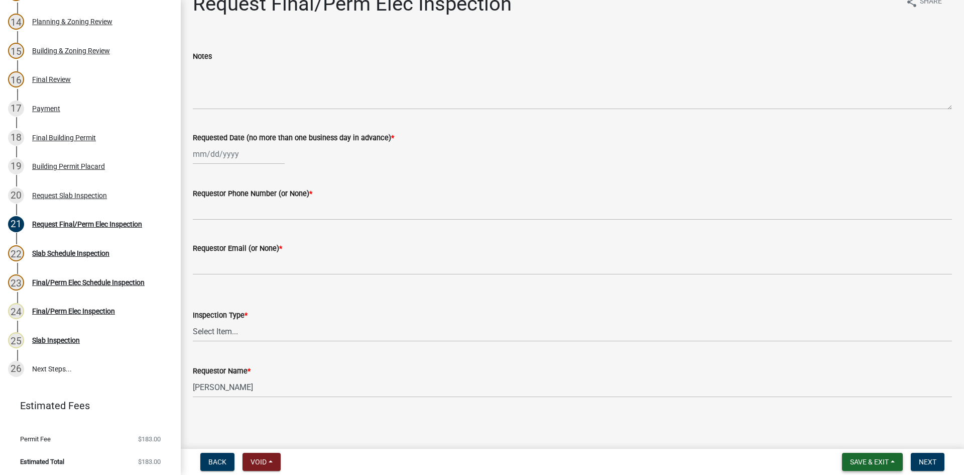
click at [763, 366] on button "Save & Exit" at bounding box center [872, 462] width 61 height 18
drag, startPoint x: 853, startPoint y: 442, endPoint x: 851, endPoint y: 436, distance: 6.8
click at [763, 366] on button "Save & Exit" at bounding box center [863, 435] width 80 height 24
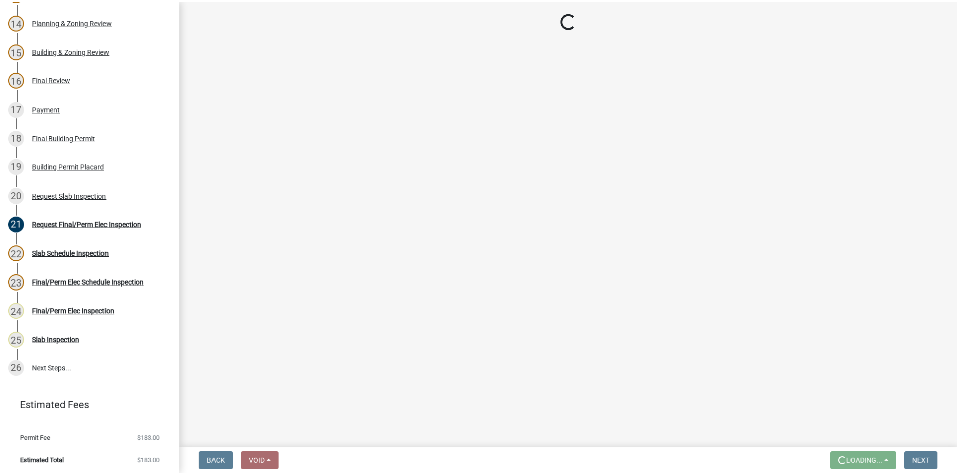
scroll to position [0, 0]
